Goal: Task Accomplishment & Management: Use online tool/utility

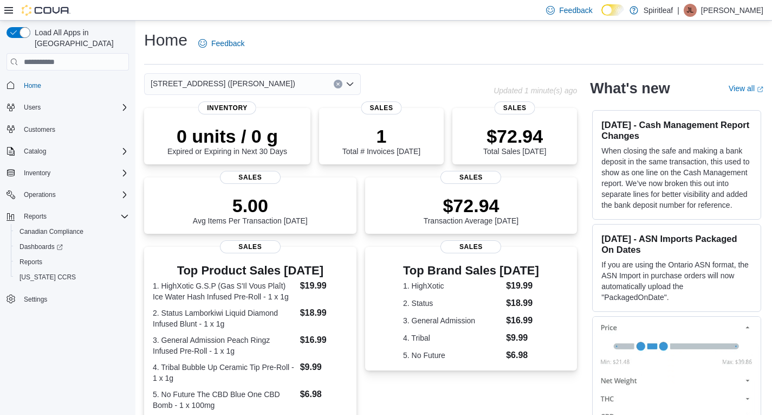
click at [249, 92] on div "574 - Spiritleaf Liverpool Rd (Pickering)" at bounding box center [252, 84] width 217 height 22
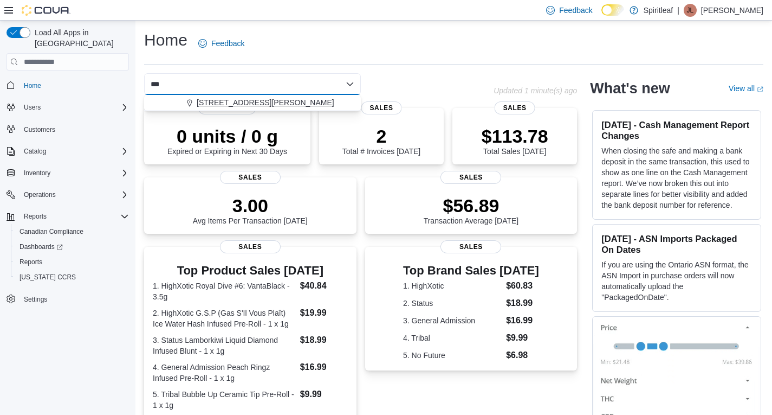
type input "***"
click at [248, 101] on span "[STREET_ADDRESS][PERSON_NAME]" at bounding box center [266, 102] width 138 height 11
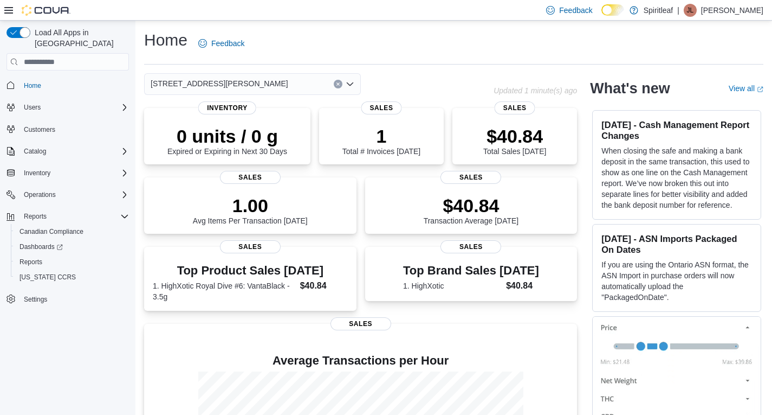
click at [458, 75] on div "566 - Spiritleaf Milner Ave (Scarborough) Combo box. Selected. 566 - Spiritleaf…" at bounding box center [319, 84] width 350 height 22
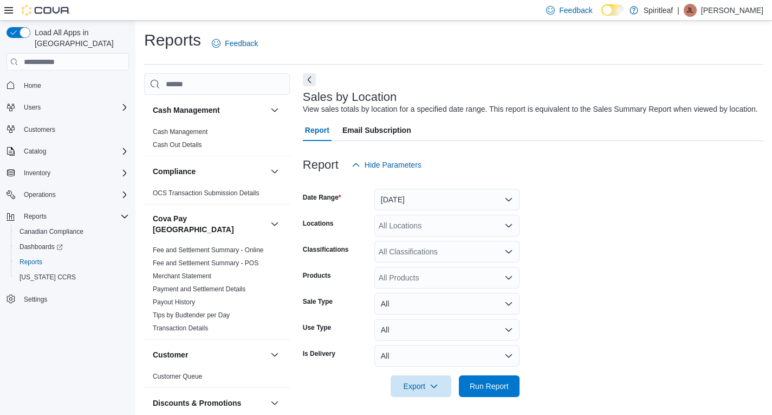
scroll to position [4, 0]
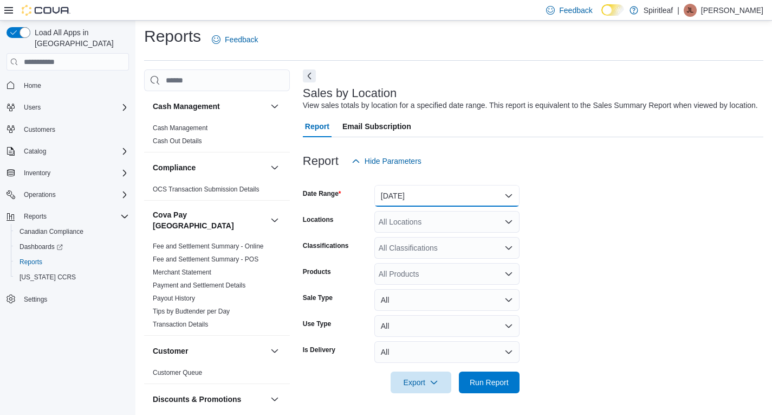
click at [500, 195] on button "Yesterday" at bounding box center [447, 196] width 145 height 22
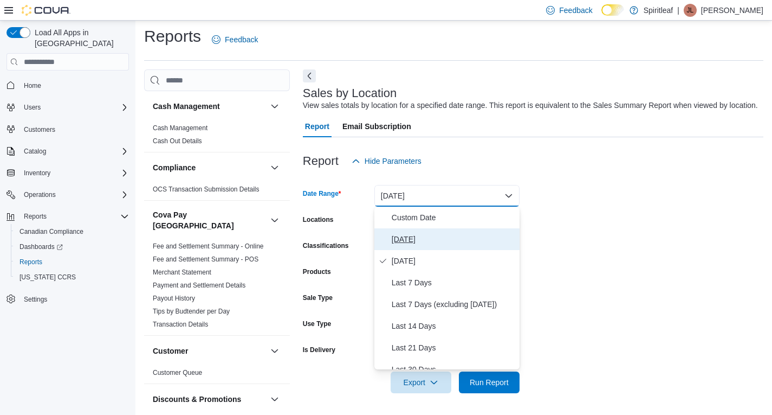
click at [422, 239] on span "Today" at bounding box center [454, 239] width 124 height 13
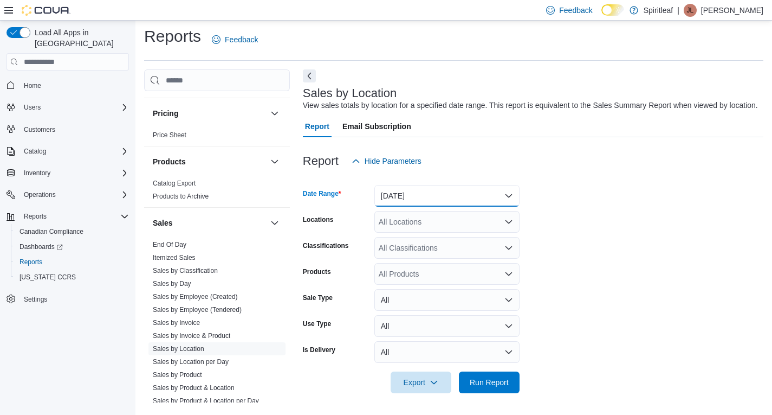
scroll to position [808, 0]
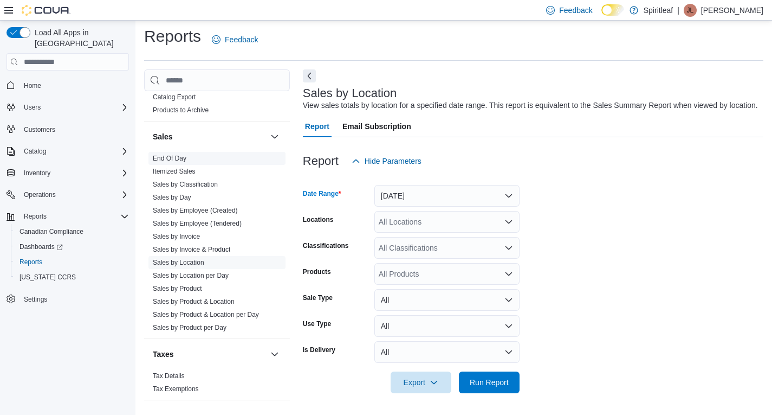
click at [169, 154] on link "End Of Day" at bounding box center [170, 158] width 34 height 8
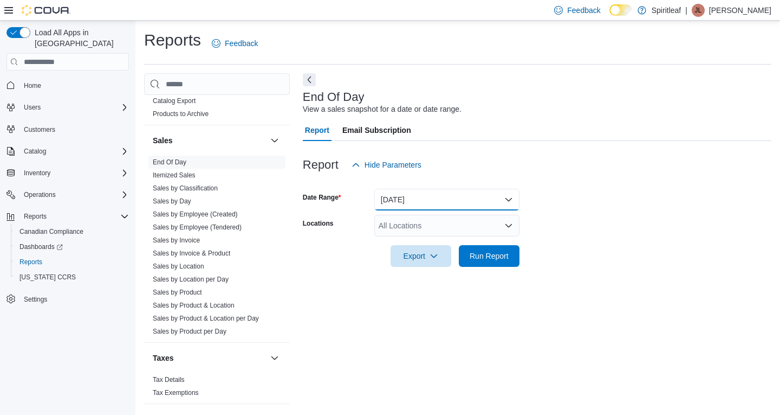
click at [491, 193] on button "Today" at bounding box center [447, 200] width 145 height 22
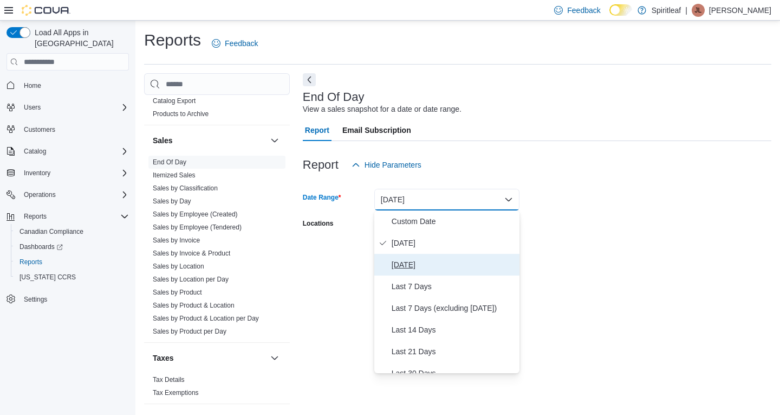
click at [422, 267] on span "Yesterday" at bounding box center [454, 264] width 124 height 13
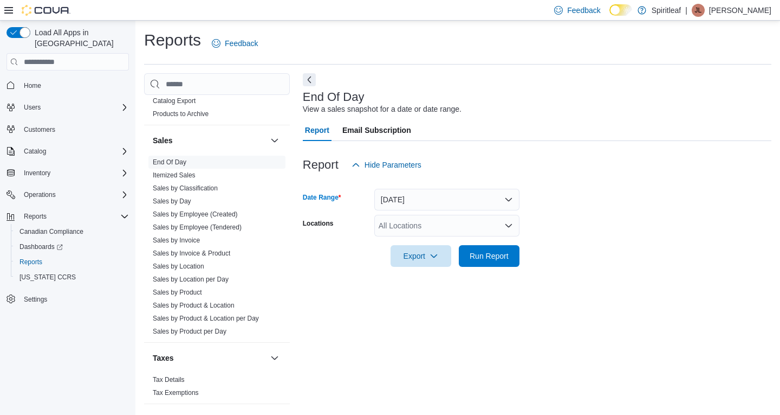
click at [414, 231] on div "All Locations" at bounding box center [447, 226] width 145 height 22
type input "***"
click at [421, 241] on span "[STREET_ADDRESS][PERSON_NAME]" at bounding box center [483, 243] width 138 height 11
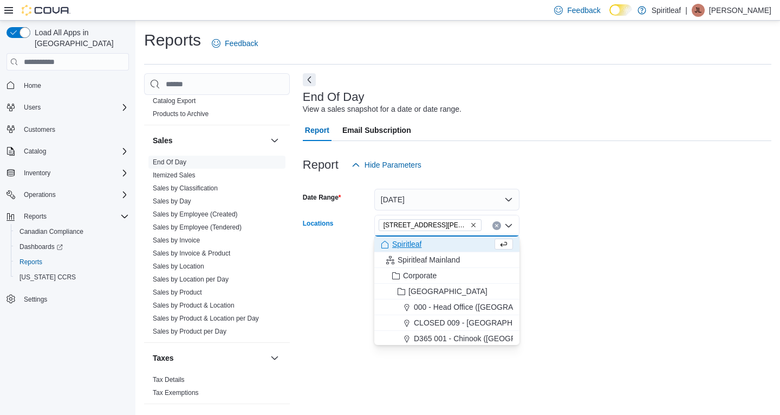
click at [584, 244] on div at bounding box center [537, 240] width 469 height 9
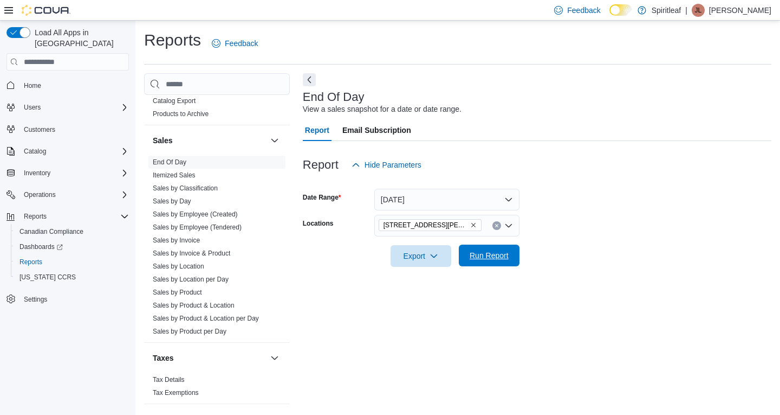
click at [481, 253] on span "Run Report" at bounding box center [489, 255] width 39 height 11
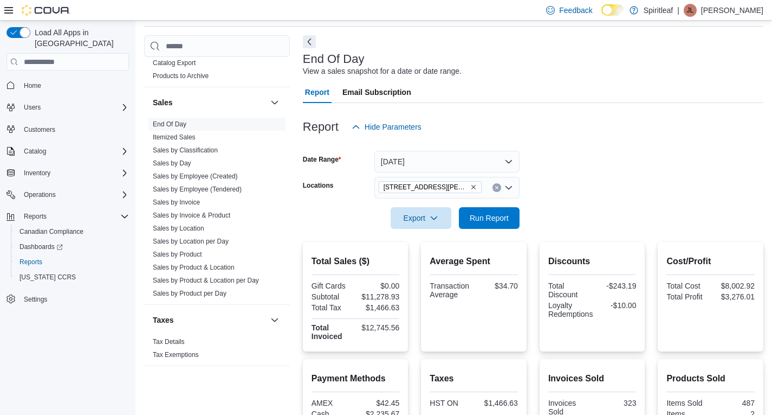
scroll to position [37, 0]
